Goal: Task Accomplishment & Management: Manage account settings

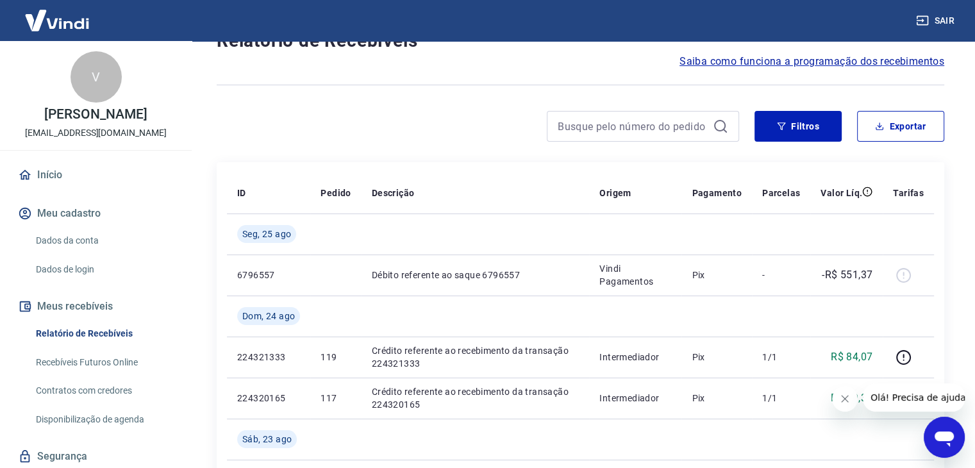
scroll to position [128, 0]
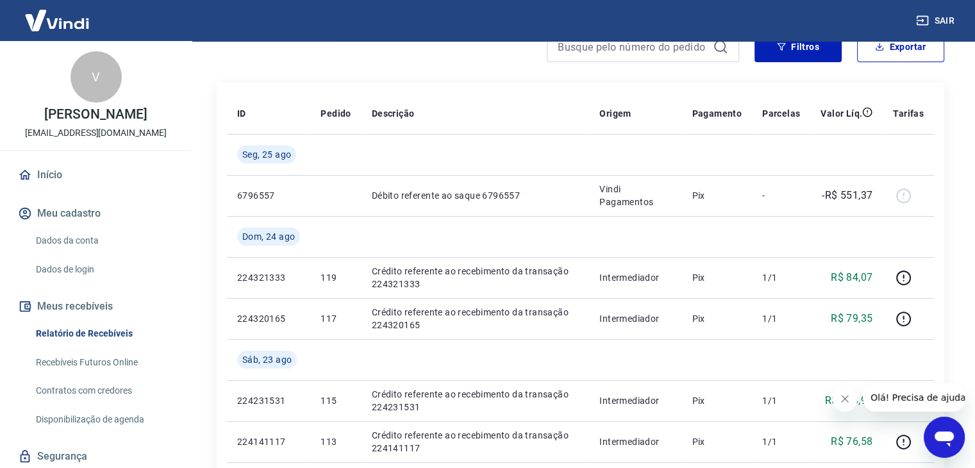
click at [852, 400] on button "Fechar mensagem da empresa" at bounding box center [845, 399] width 26 height 26
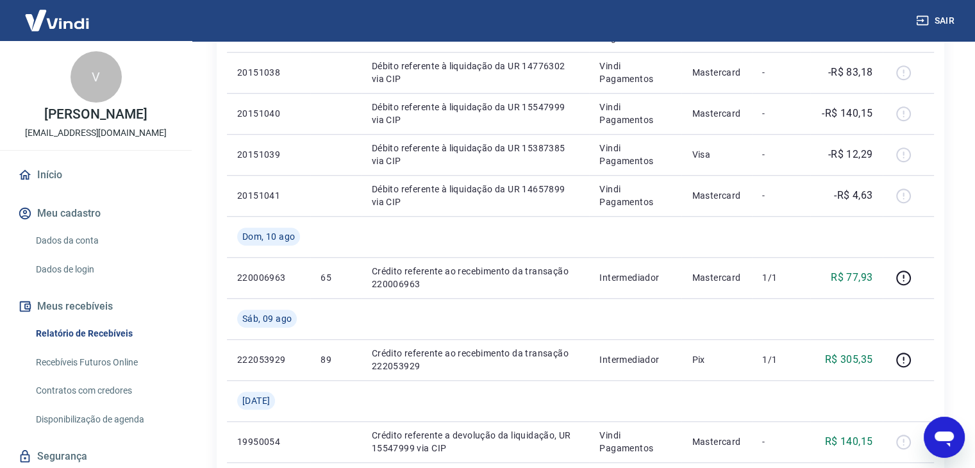
scroll to position [1154, 0]
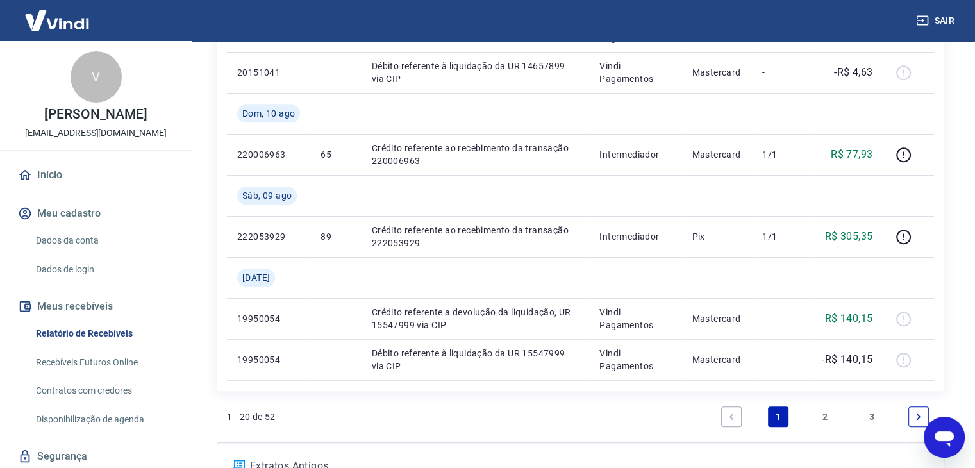
click at [827, 416] on link "2" at bounding box center [825, 417] width 21 height 21
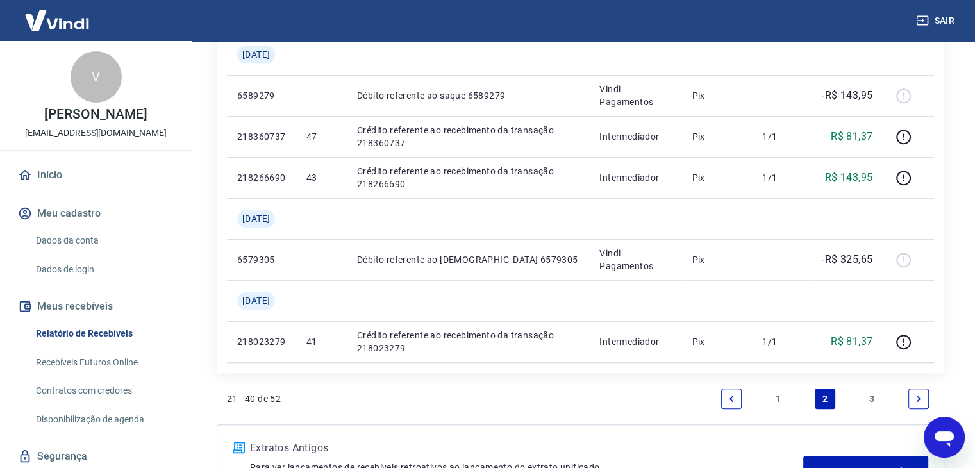
scroll to position [1277, 0]
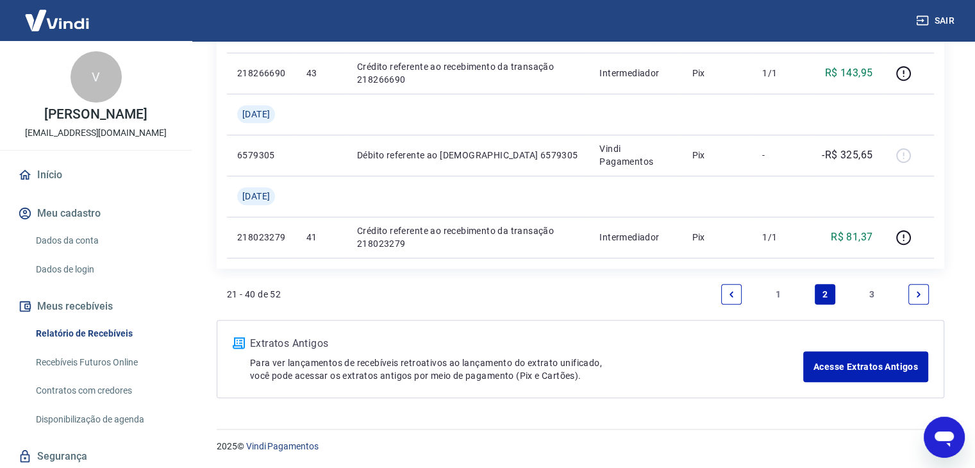
click at [873, 295] on link "3" at bounding box center [872, 294] width 21 height 21
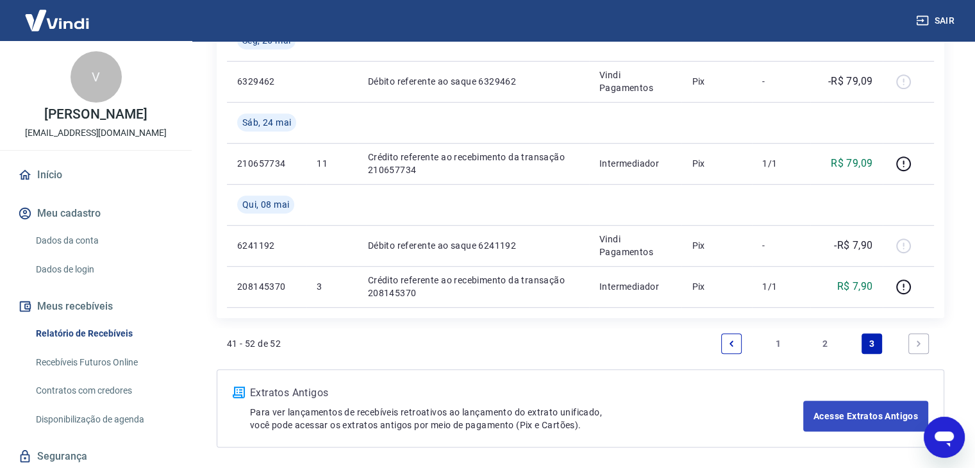
scroll to position [743, 0]
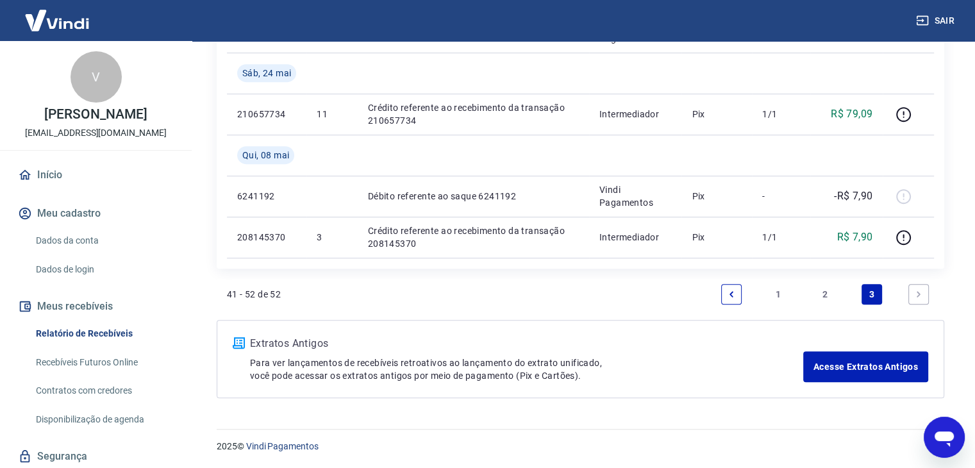
click at [827, 290] on link "2" at bounding box center [825, 294] width 21 height 21
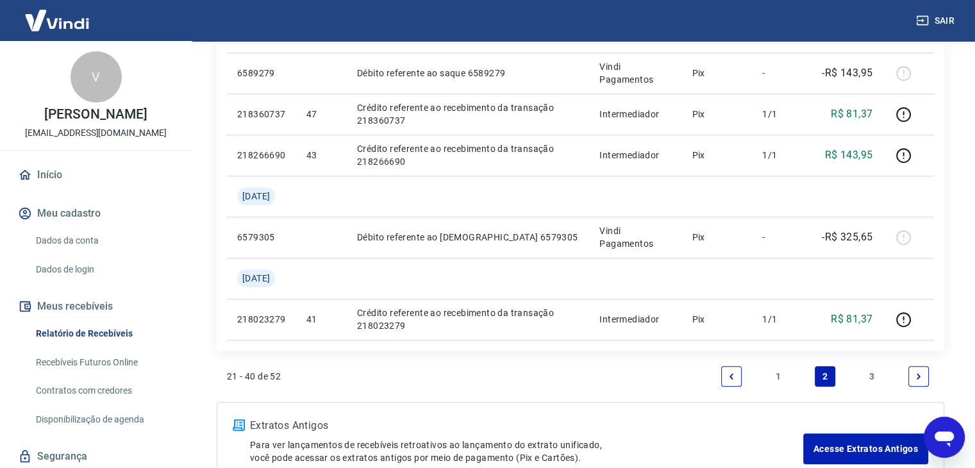
scroll to position [1277, 0]
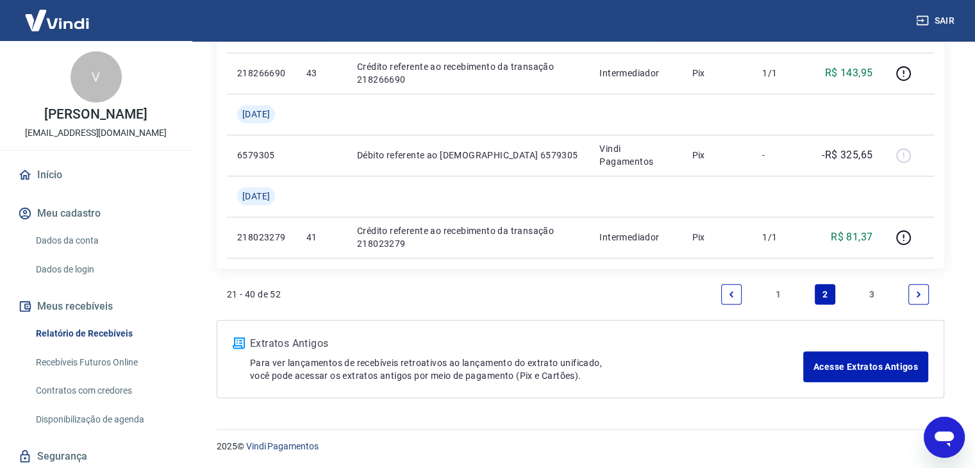
click at [762, 290] on ul "1 2 3" at bounding box center [825, 294] width 218 height 31
click at [777, 290] on link "1" at bounding box center [778, 294] width 21 height 21
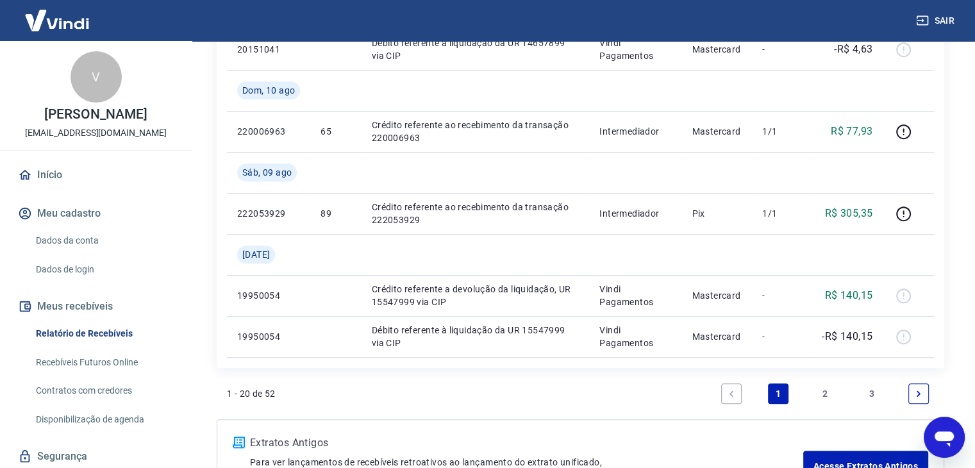
scroll to position [1148, 0]
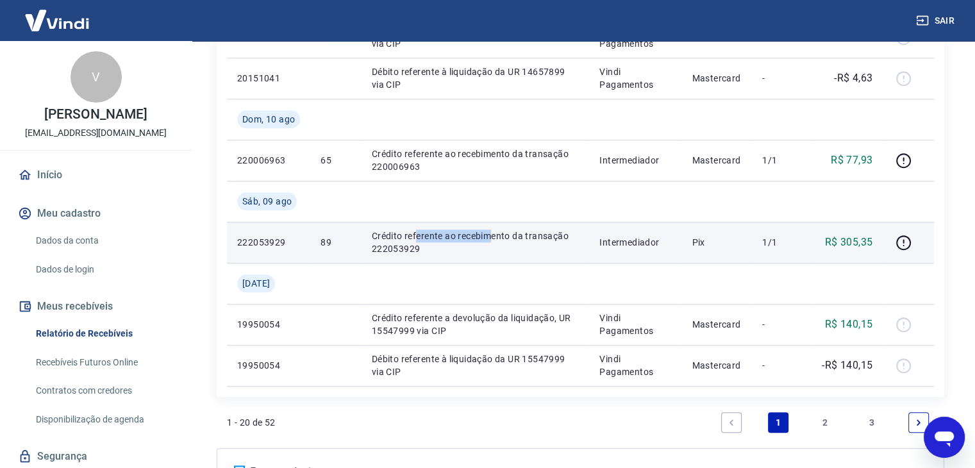
drag, startPoint x: 416, startPoint y: 232, endPoint x: 491, endPoint y: 235, distance: 75.1
click at [491, 235] on p "Crédito referente ao recebimento da transação 222053929" at bounding box center [476, 243] width 208 height 26
click at [904, 242] on icon "button" at bounding box center [904, 243] width 16 height 16
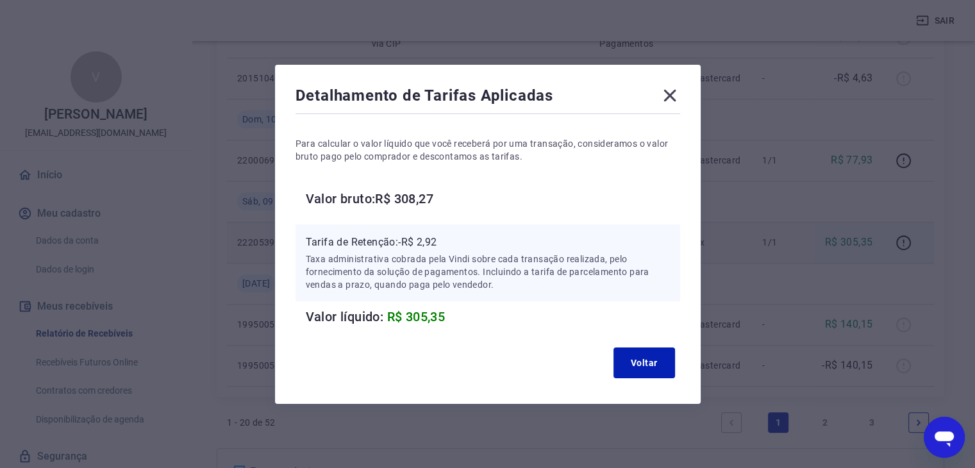
click at [673, 90] on icon at bounding box center [670, 95] width 21 height 21
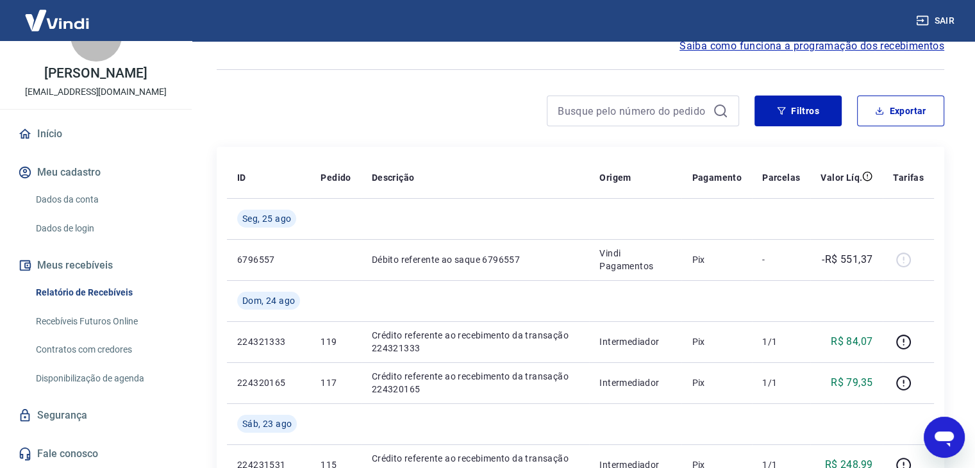
scroll to position [0, 0]
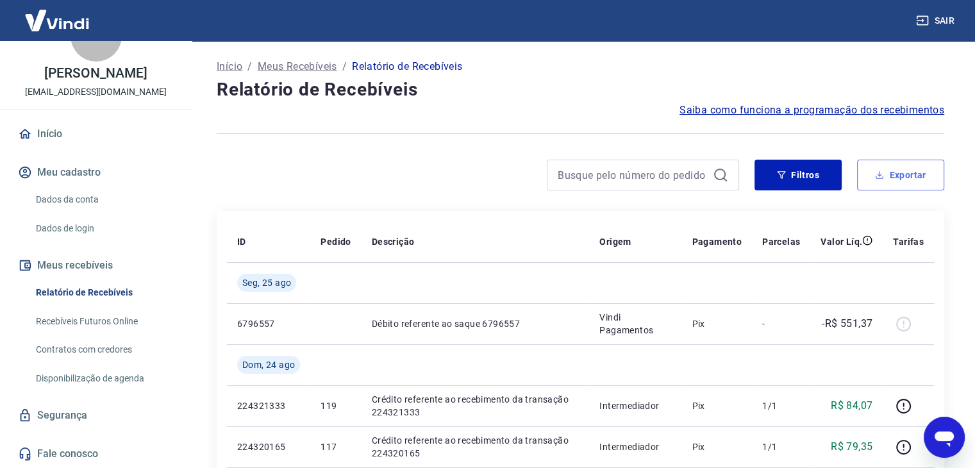
click at [884, 174] on icon "button" at bounding box center [879, 175] width 9 height 9
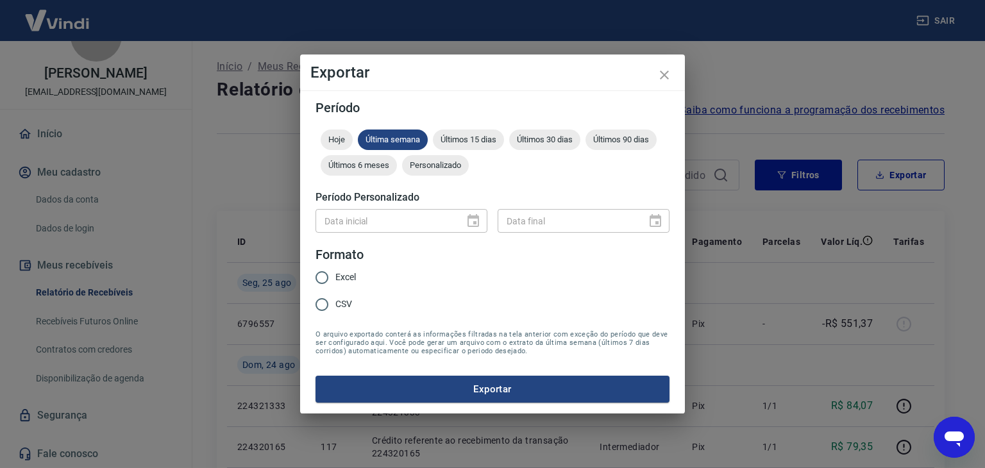
click at [320, 280] on input "Excel" at bounding box center [321, 277] width 27 height 27
radio input "true"
click at [478, 219] on div "Data inicial" at bounding box center [401, 221] width 172 height 24
click at [374, 166] on span "Últimos 6 meses" at bounding box center [359, 165] width 76 height 10
click at [491, 382] on button "Exportar" at bounding box center [492, 389] width 354 height 27
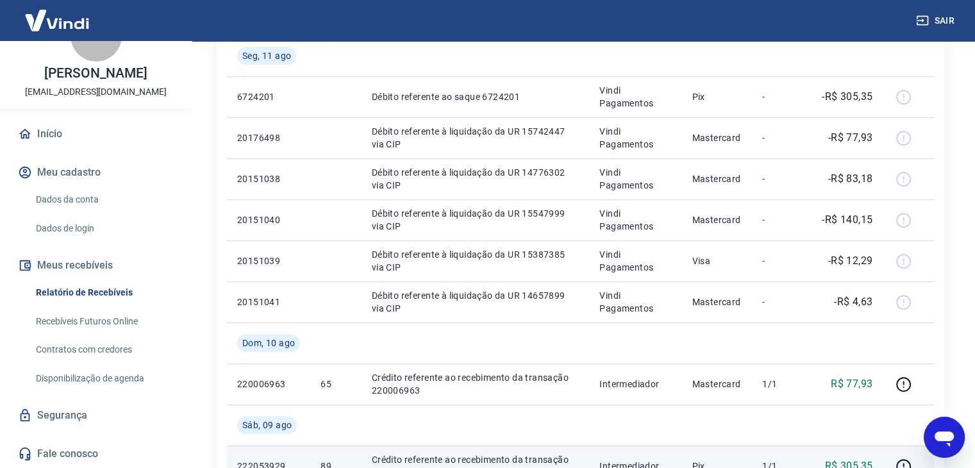
scroll to position [1090, 0]
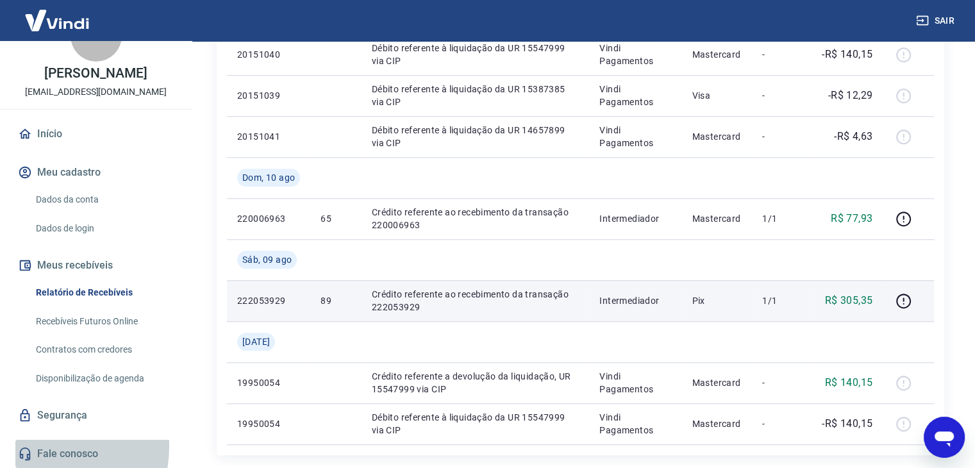
click at [45, 447] on link "Fale conosco" at bounding box center [95, 454] width 161 height 28
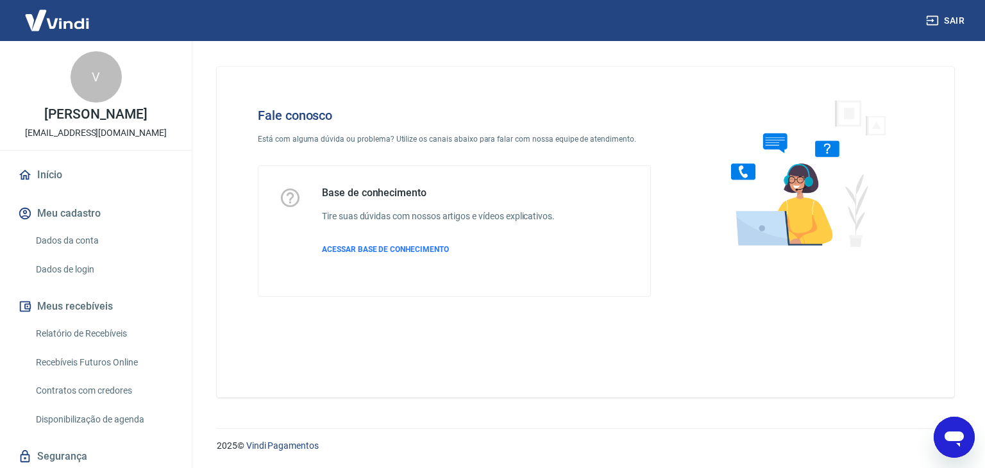
click at [96, 238] on link "Dados da conta" at bounding box center [104, 241] width 146 height 26
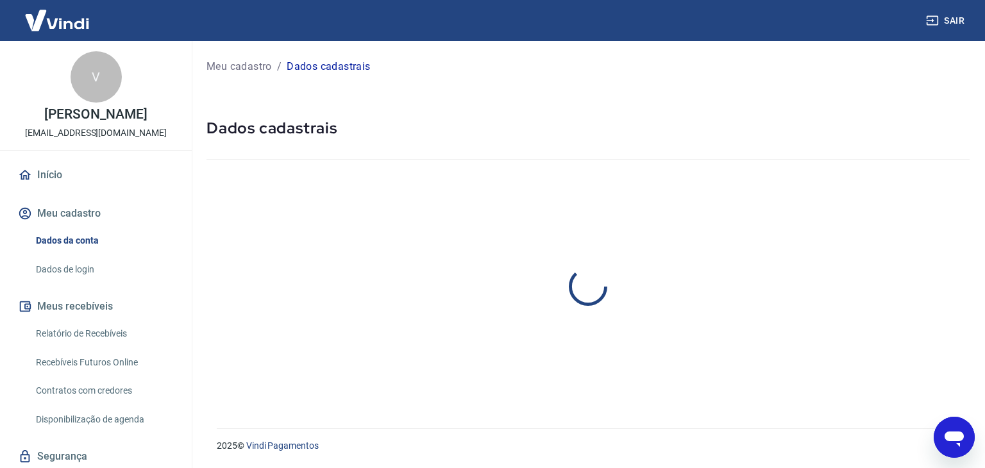
select select "SP"
select select "business"
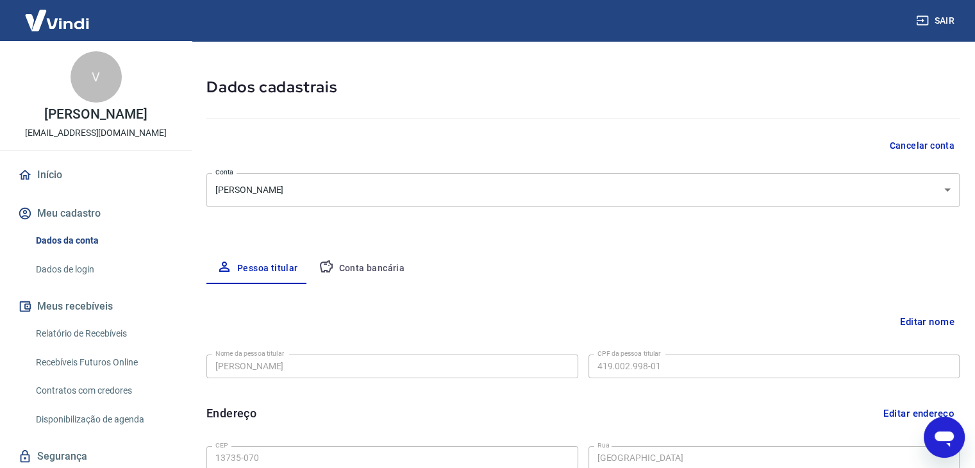
scroll to position [64, 0]
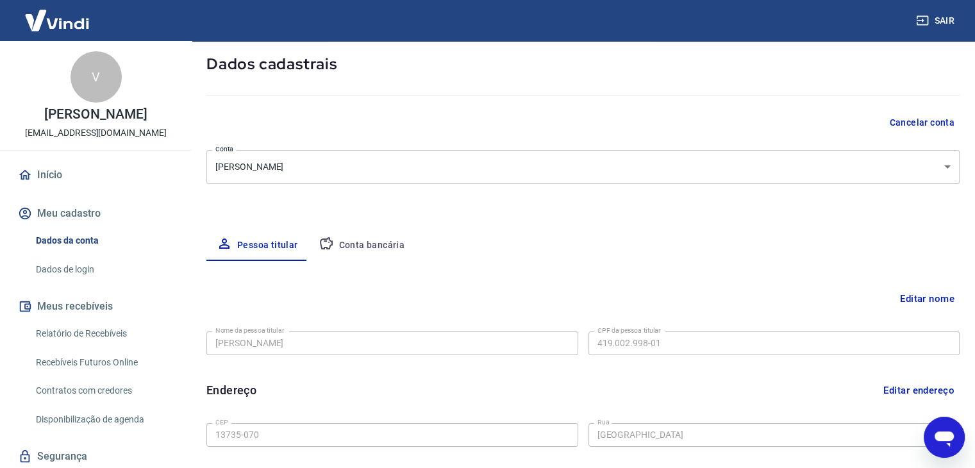
click at [361, 267] on div "Editar nome Nome da pessoa titular [PERSON_NAME] Nome da pessoa titular CPF da …" at bounding box center [582, 474] width 753 height 426
click at [364, 239] on button "Conta bancária" at bounding box center [361, 245] width 107 height 31
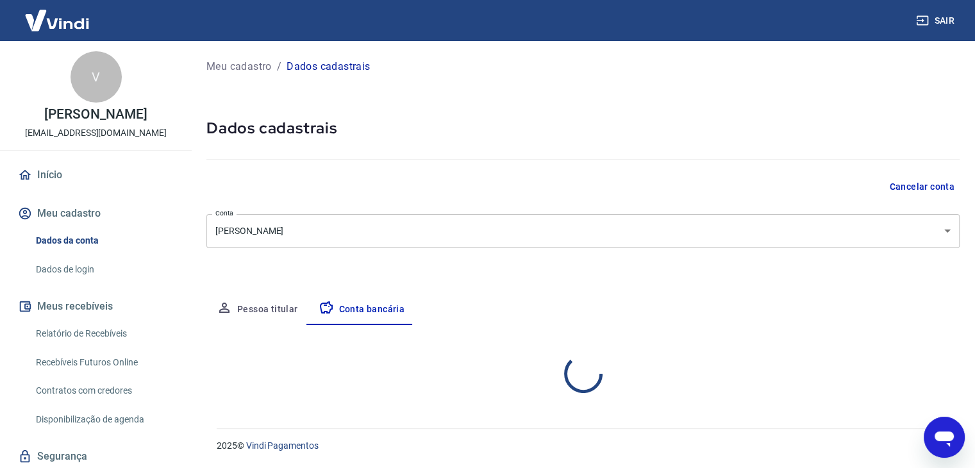
scroll to position [0, 0]
select select "1"
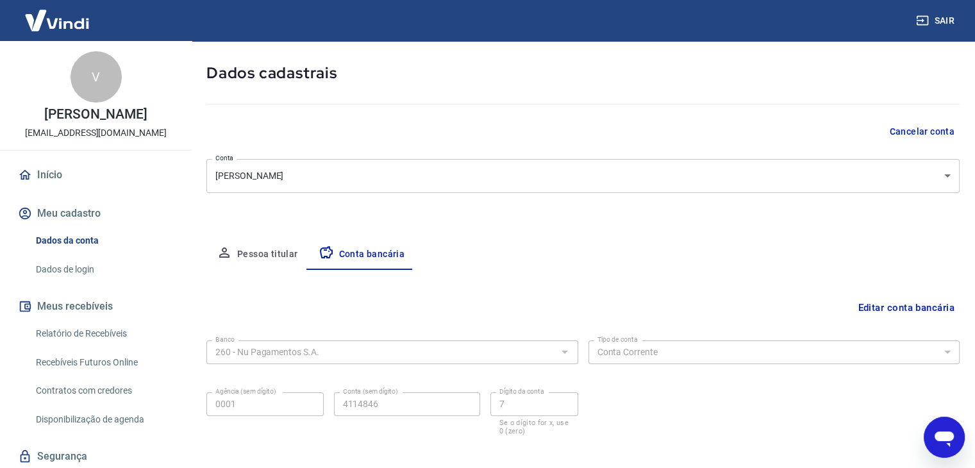
scroll to position [115, 0]
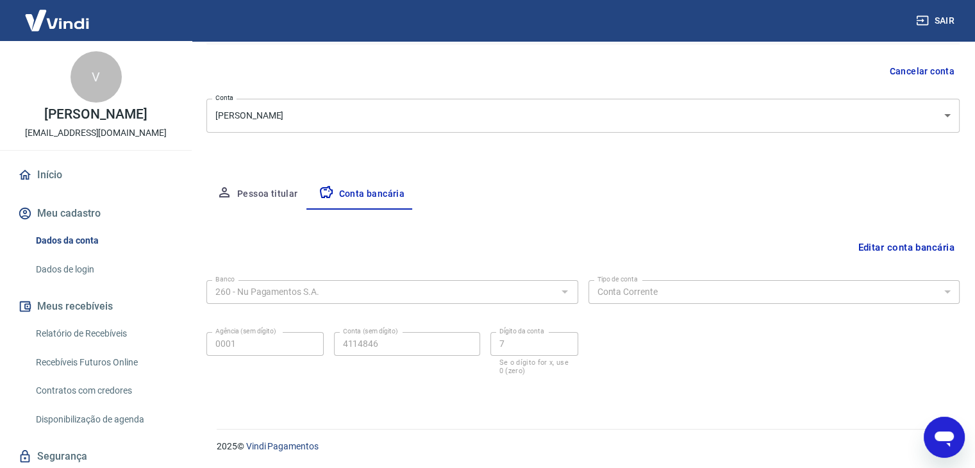
click at [273, 201] on button "Pessoa titular" at bounding box center [257, 194] width 102 height 31
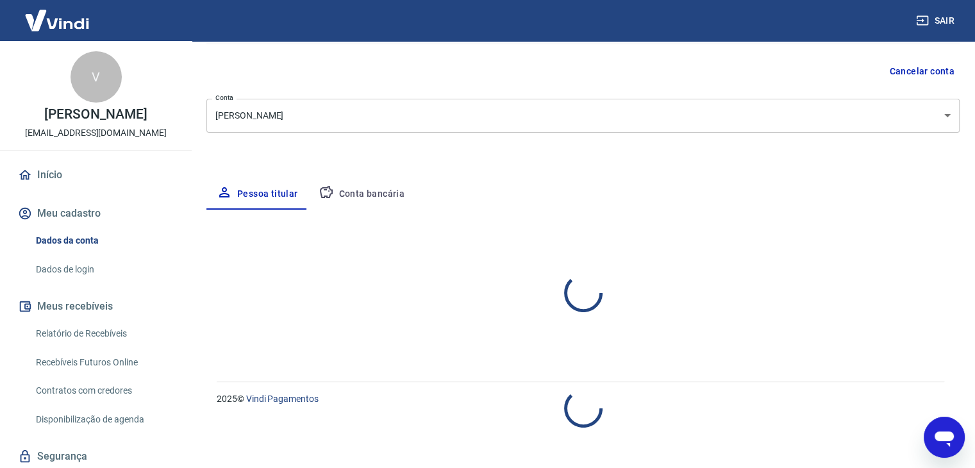
select select "SP"
select select "business"
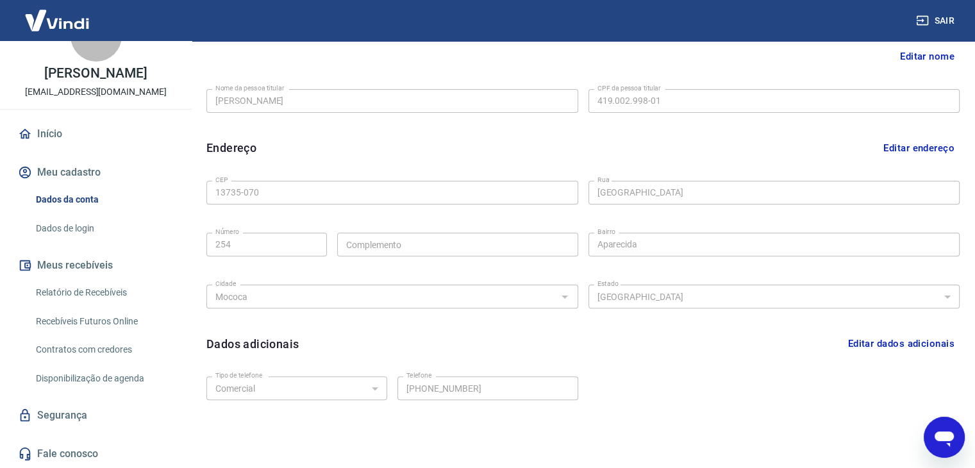
scroll to position [308, 0]
click at [56, 413] on link "Segurança" at bounding box center [95, 415] width 161 height 28
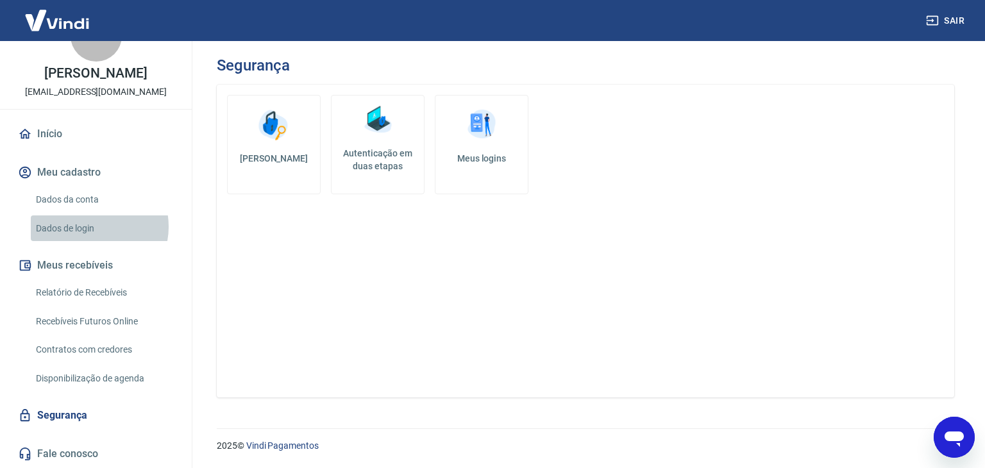
click at [92, 226] on link "Dados de login" at bounding box center [104, 228] width 146 height 26
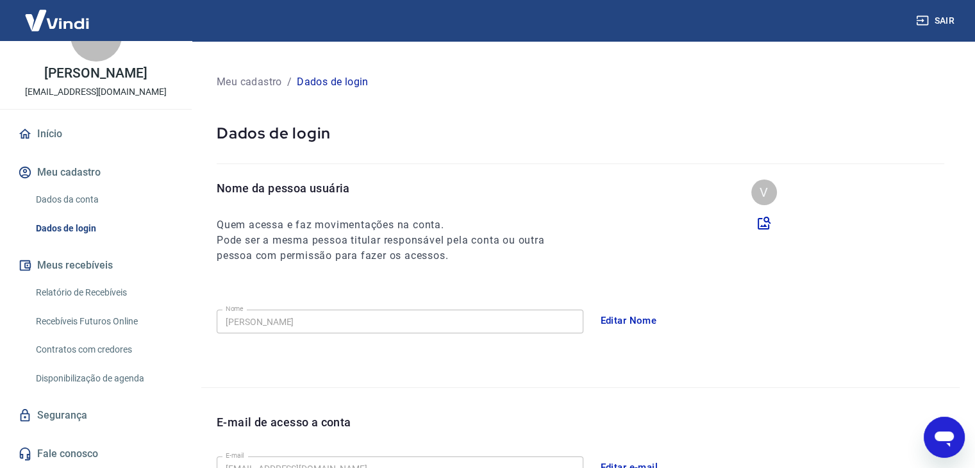
click at [65, 190] on link "Dados da conta" at bounding box center [104, 200] width 146 height 26
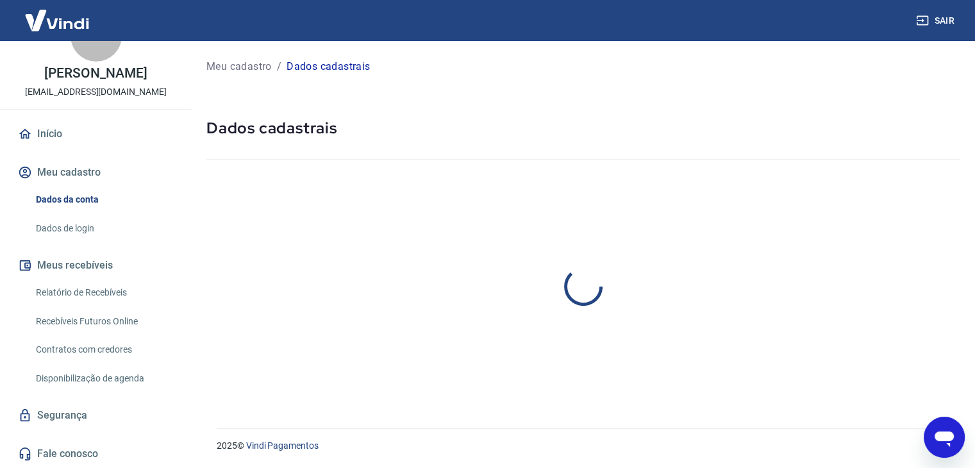
select select "SP"
select select "business"
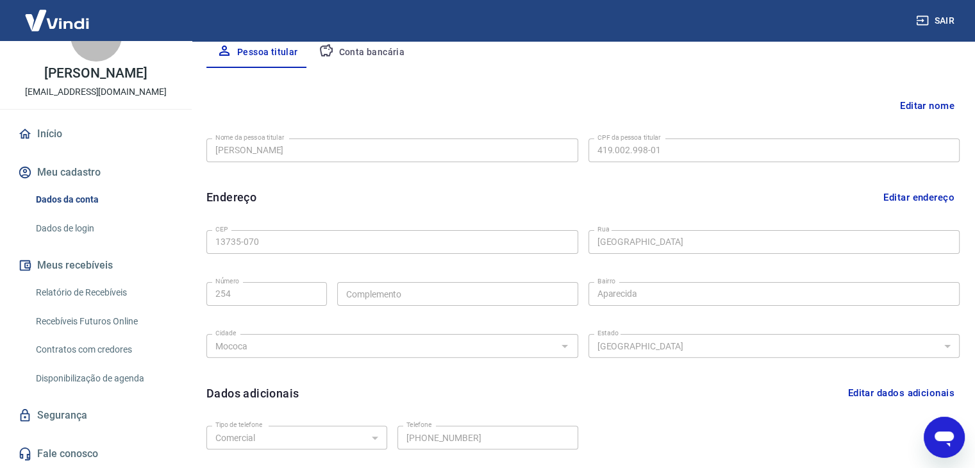
scroll to position [353, 0]
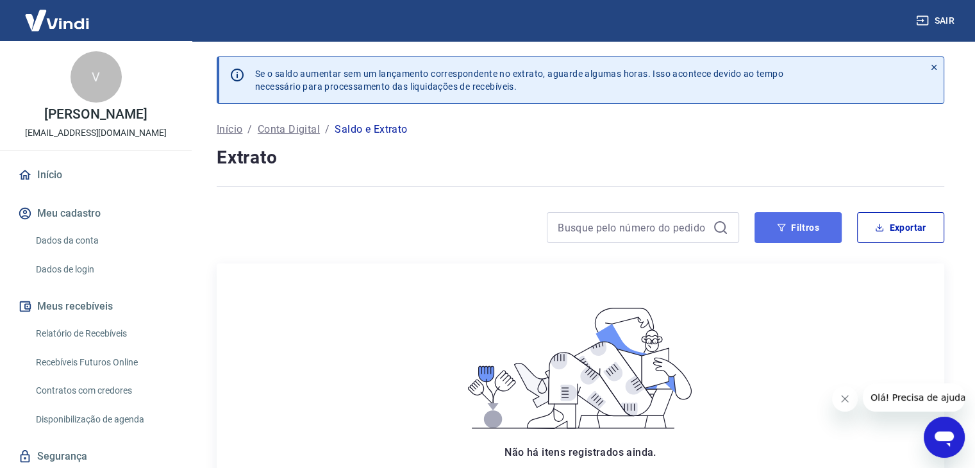
click at [796, 228] on button "Filtros" at bounding box center [798, 227] width 87 height 31
